Goal: Task Accomplishment & Management: Complete application form

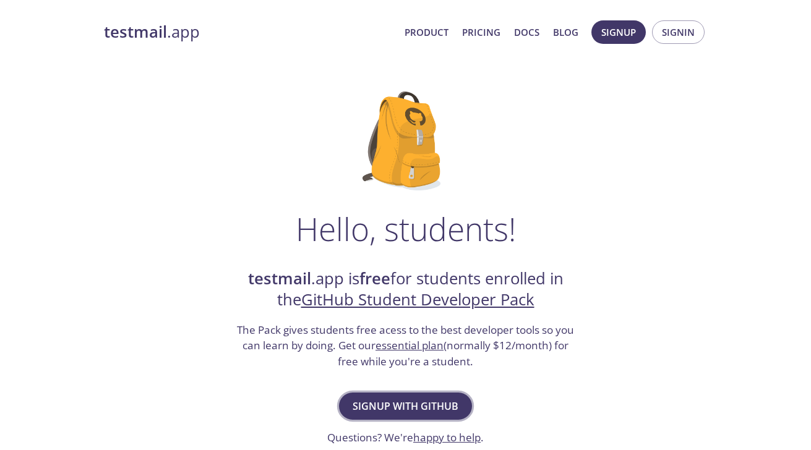
click at [434, 411] on span "Signup with GitHub" at bounding box center [405, 406] width 106 height 17
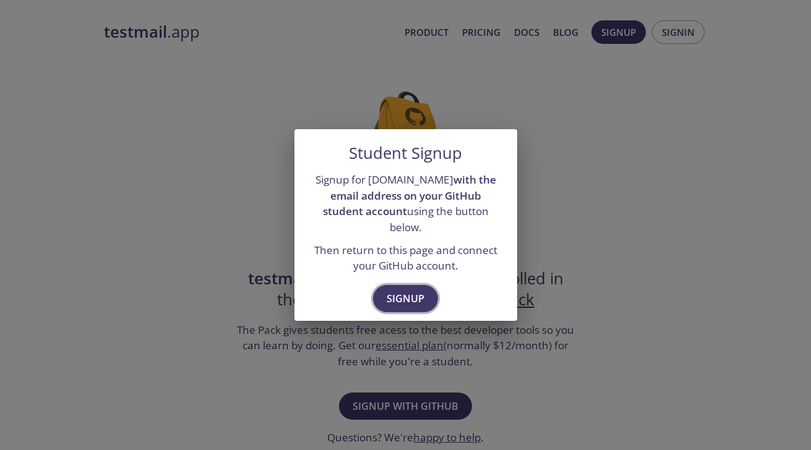
click at [403, 296] on span "Signup" at bounding box center [405, 298] width 38 height 17
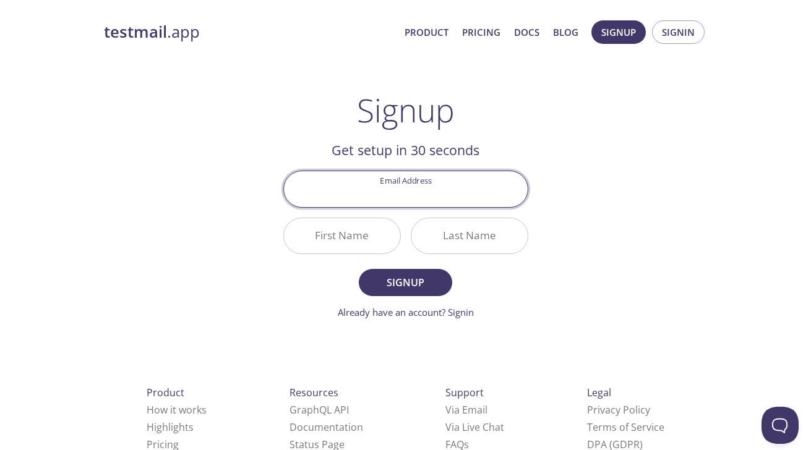
click at [435, 202] on input "Email Address" at bounding box center [406, 188] width 244 height 35
type input "[EMAIL_ADDRESS][DOMAIN_NAME]"
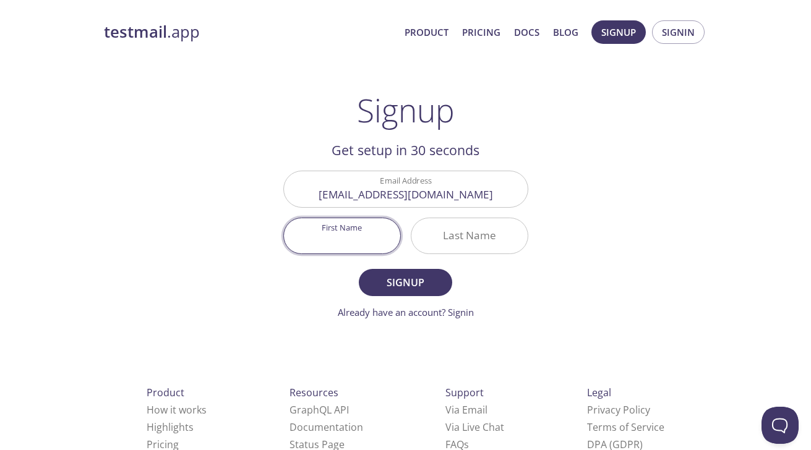
click at [378, 236] on input "First Name" at bounding box center [342, 235] width 116 height 35
type input "[PERSON_NAME]"
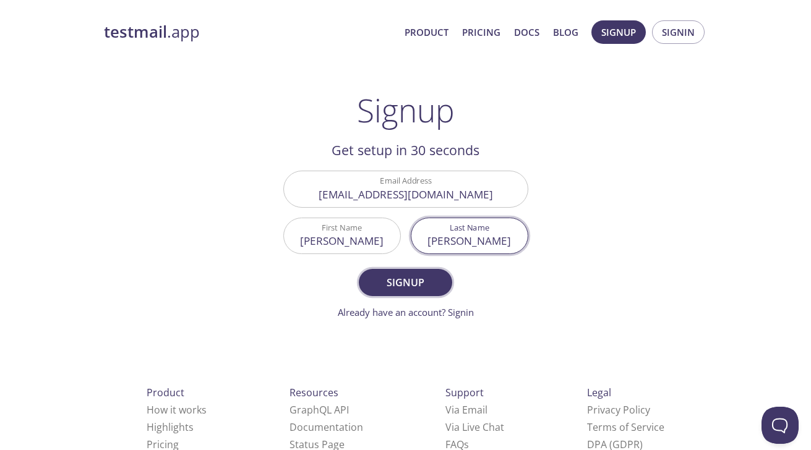
type input "[PERSON_NAME]"
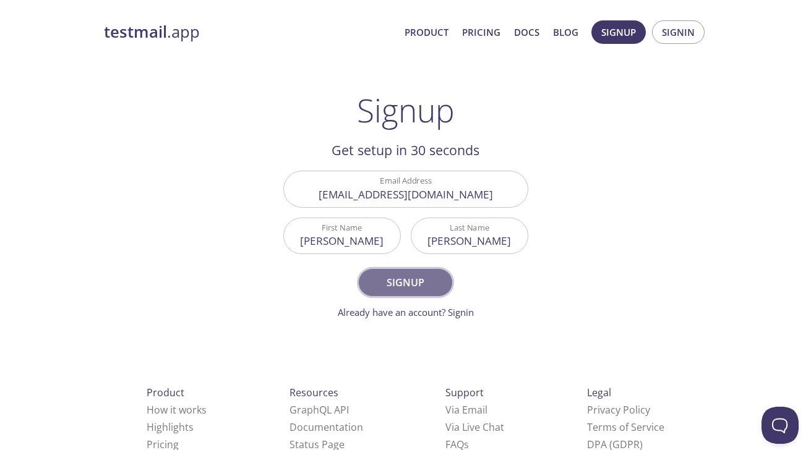
click at [394, 279] on span "Signup" at bounding box center [405, 282] width 66 height 17
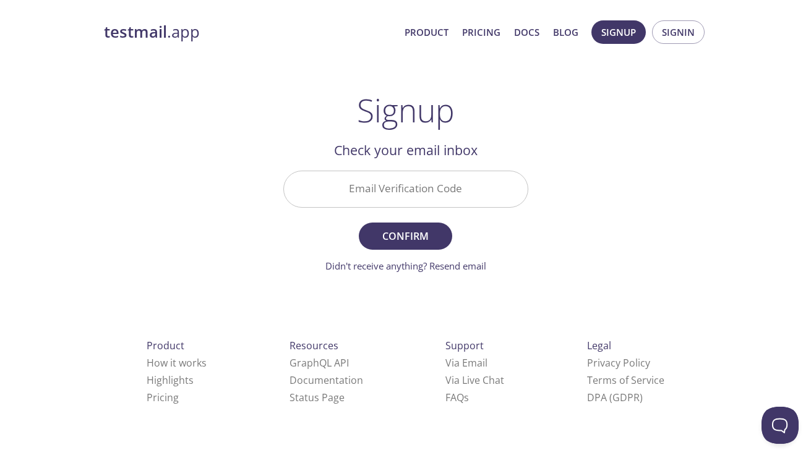
click at [437, 200] on input "Email Verification Code" at bounding box center [406, 188] width 244 height 35
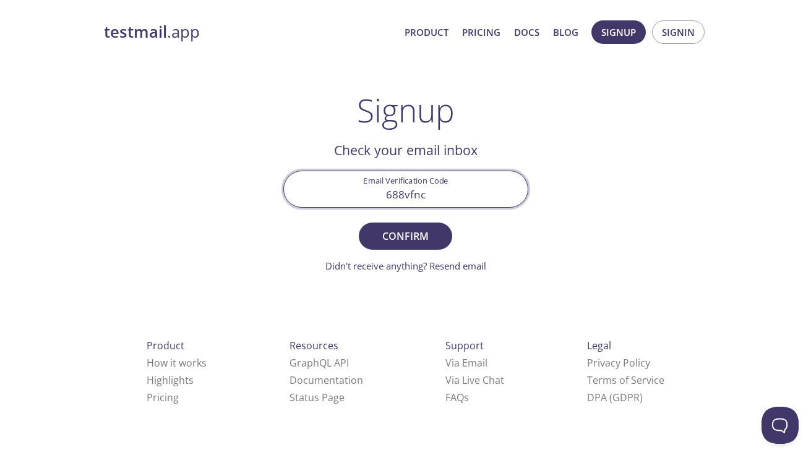
type input "688vfnc"
click at [359, 223] on button "Confirm" at bounding box center [405, 236] width 93 height 27
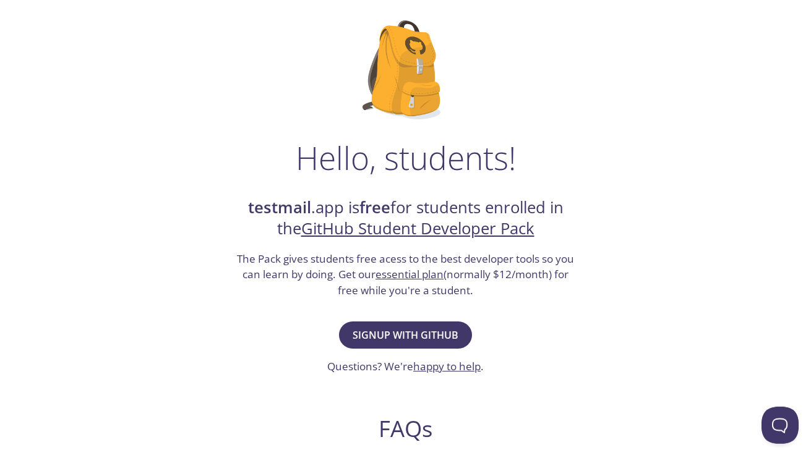
scroll to position [135, 0]
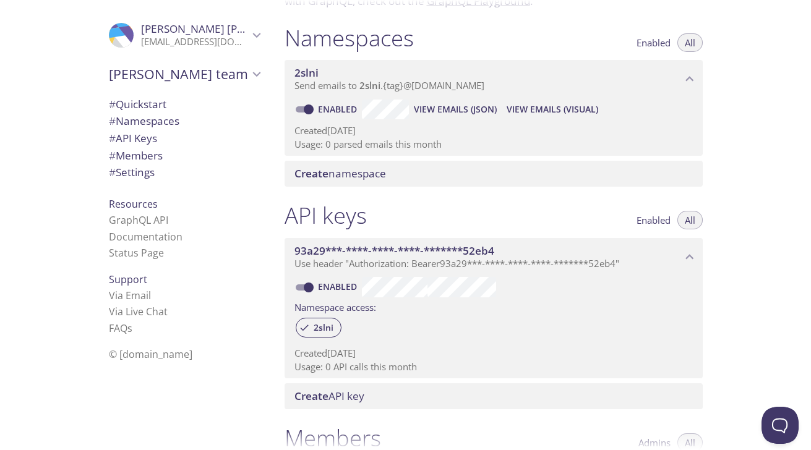
scroll to position [58, 0]
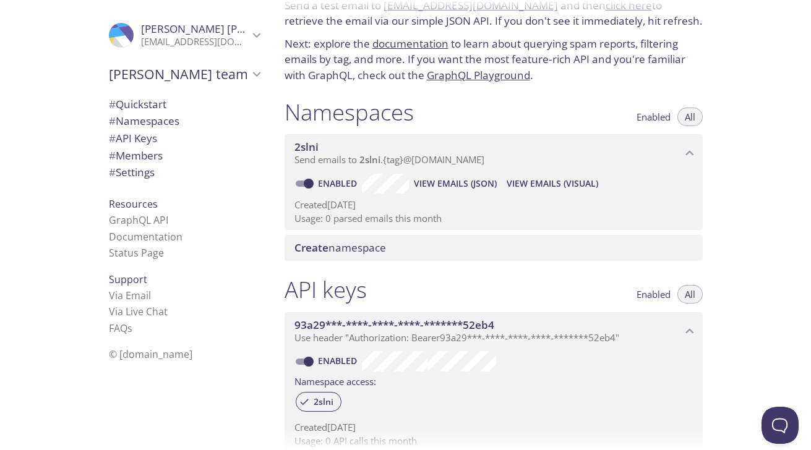
click at [479, 184] on span "View Emails (JSON)" at bounding box center [455, 183] width 83 height 15
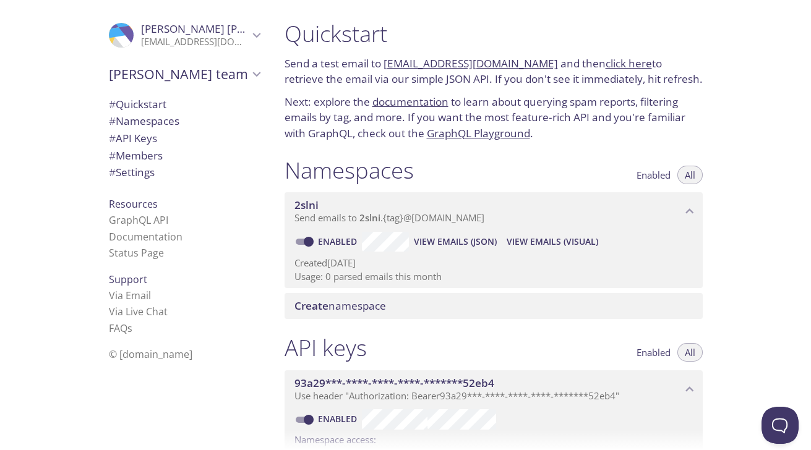
click at [166, 106] on span "# Quickstart" at bounding box center [138, 104] width 58 height 14
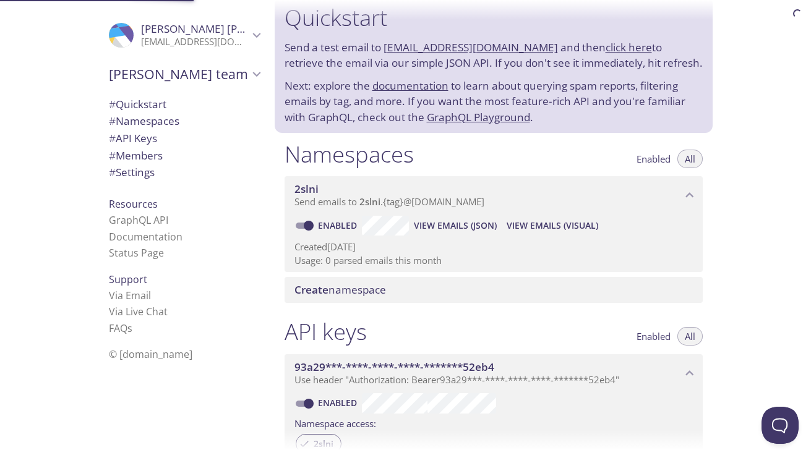
scroll to position [20, 0]
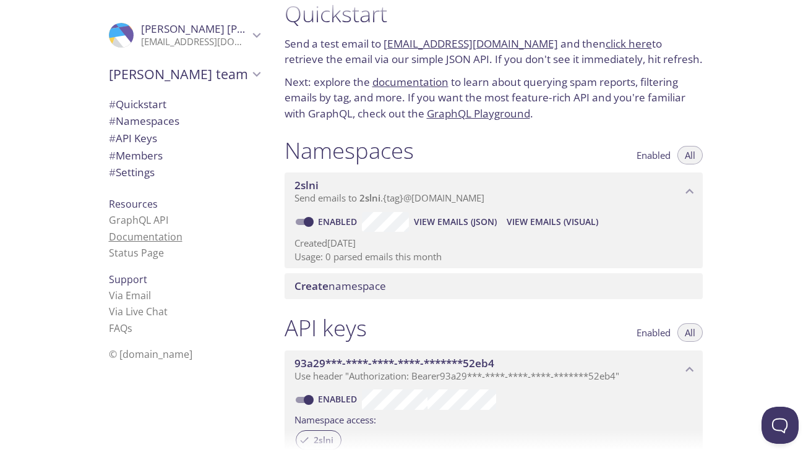
click at [153, 233] on link "Documentation" at bounding box center [146, 237] width 74 height 14
